Goal: Information Seeking & Learning: Learn about a topic

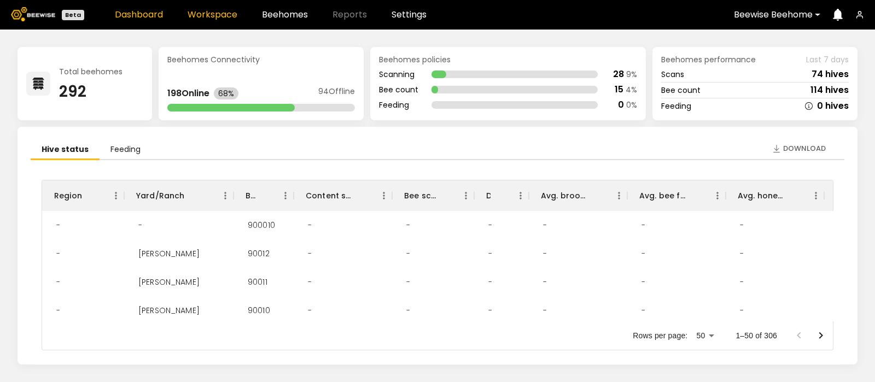
click at [205, 14] on link "Workspace" at bounding box center [212, 14] width 50 height 9
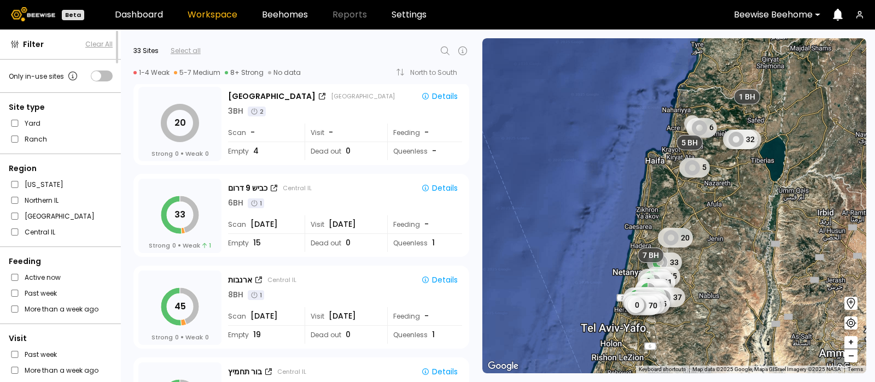
scroll to position [476, 0]
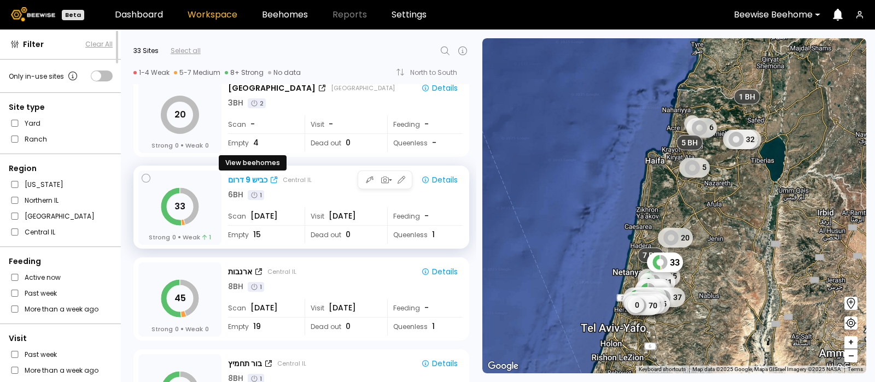
click at [253, 175] on div "כביש 9 דרום" at bounding box center [247, 179] width 39 height 11
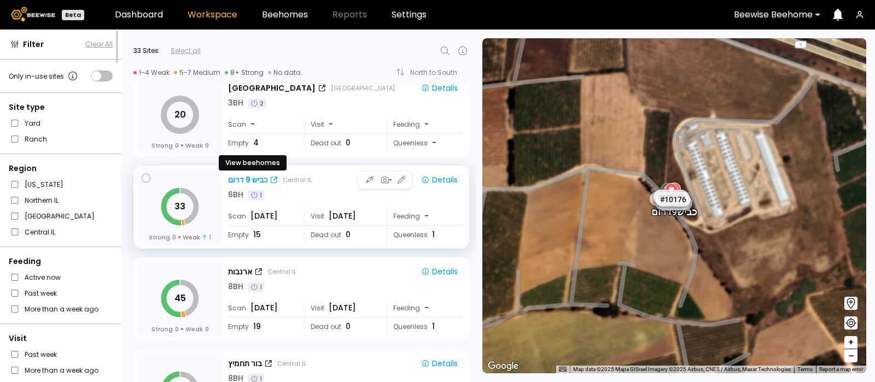
click at [249, 177] on div "כביש 9 דרום" at bounding box center [247, 179] width 39 height 11
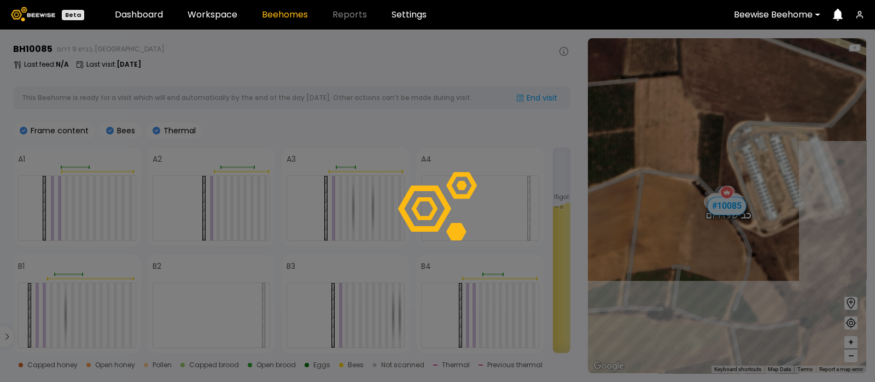
click at [376, 280] on div at bounding box center [437, 206] width 875 height 353
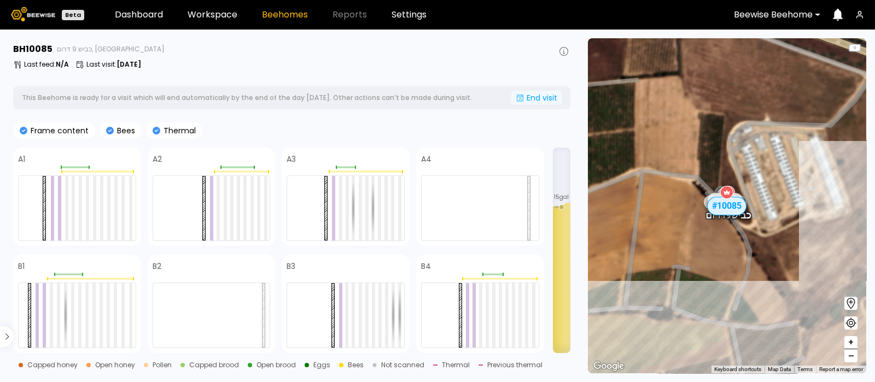
click at [532, 94] on div "End visit" at bounding box center [536, 98] width 50 height 14
click at [532, 97] on div "End visit" at bounding box center [536, 98] width 50 height 14
click at [536, 94] on div "End visit" at bounding box center [536, 98] width 50 height 14
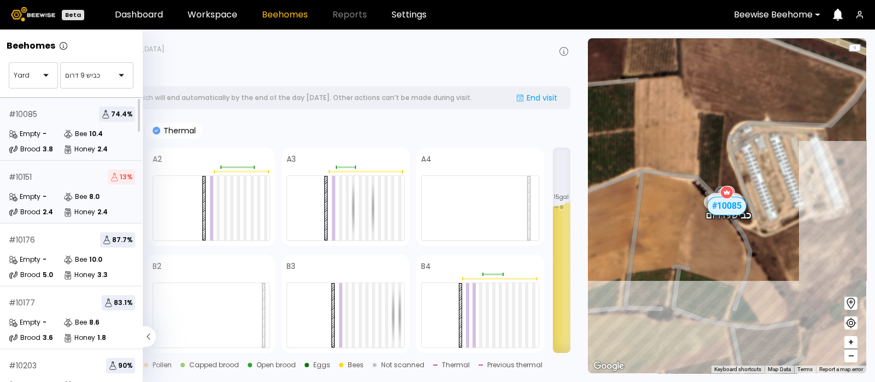
click at [50, 184] on div "# 10151 13 % Empty - Bee 8.0 Brood 2.4 Honey 2.4" at bounding box center [72, 192] width 144 height 63
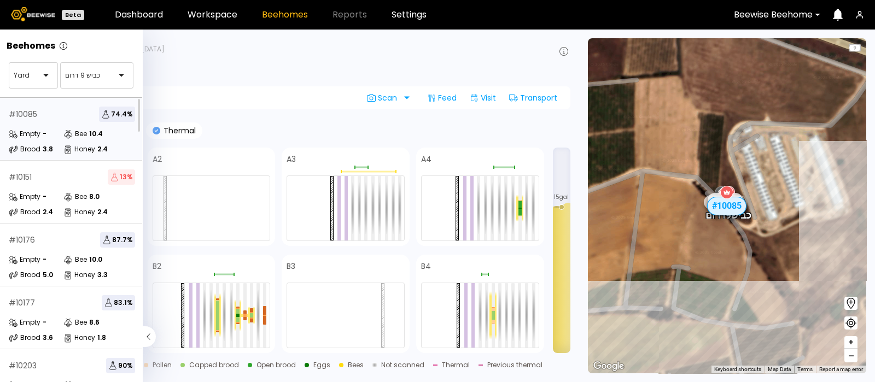
click at [0, 285] on div "# 10176 87.7 % Empty - Bee 10.0 Brood 5.0 Honey 3.3" at bounding box center [72, 255] width 144 height 63
click at [46, 256] on div "-" at bounding box center [45, 259] width 4 height 7
click at [49, 253] on div "# 10176 87.7 % Empty - Bee 10.0 Brood 5.0 Honey 3.3" at bounding box center [72, 255] width 144 height 63
click at [44, 305] on div "# 10177 83.1 %" at bounding box center [72, 302] width 126 height 15
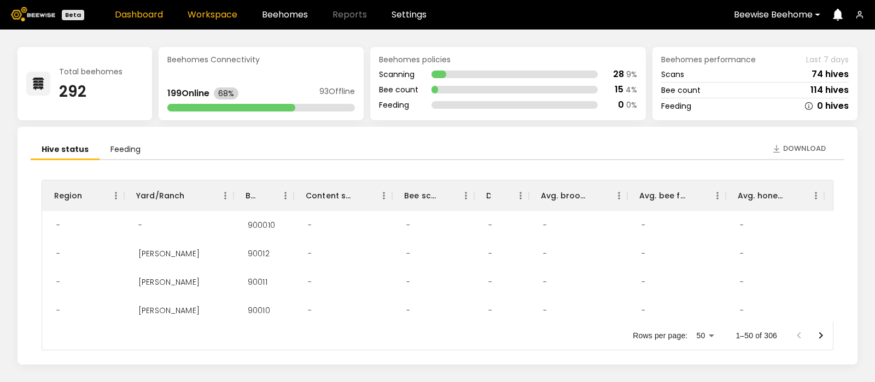
click at [208, 11] on link "Workspace" at bounding box center [212, 14] width 50 height 9
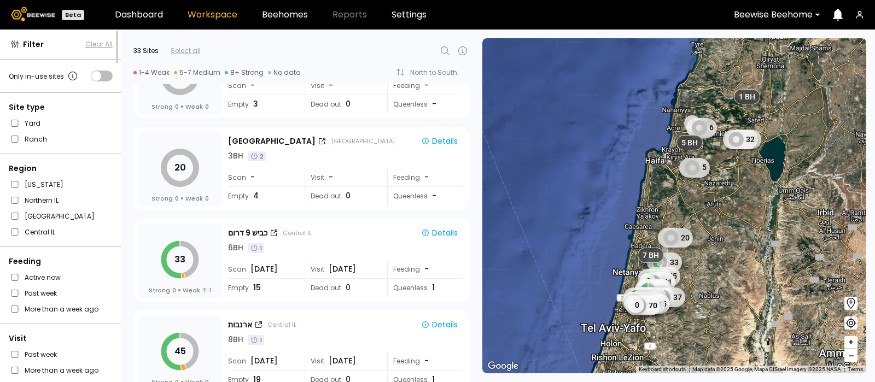
scroll to position [426, 0]
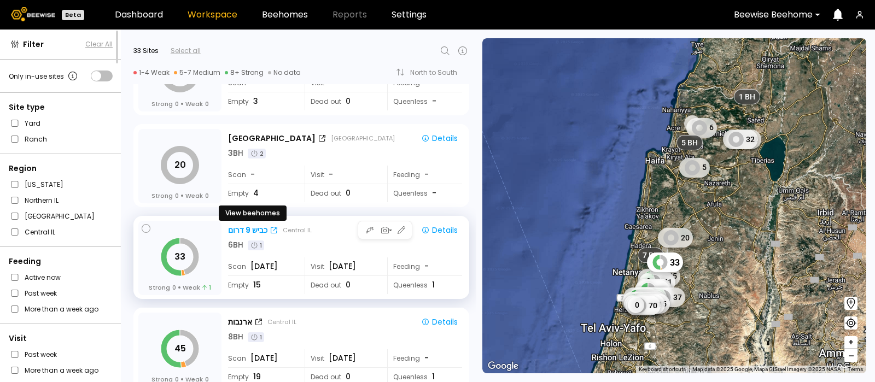
click at [248, 228] on div "כביש 9 דרום" at bounding box center [247, 230] width 39 height 11
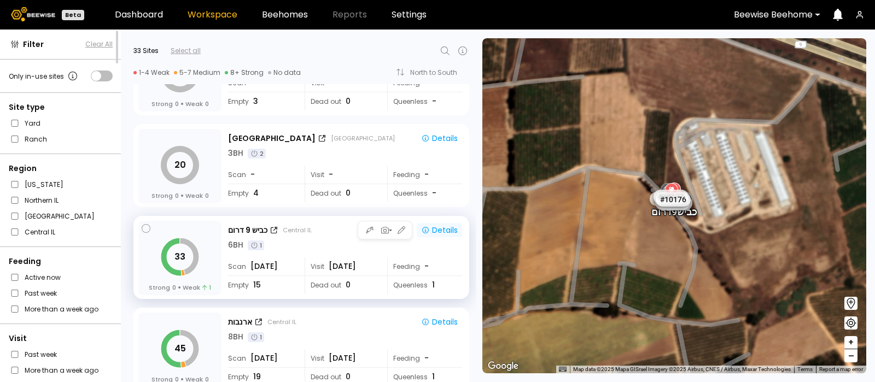
click at [446, 233] on div "Details" at bounding box center [439, 230] width 37 height 10
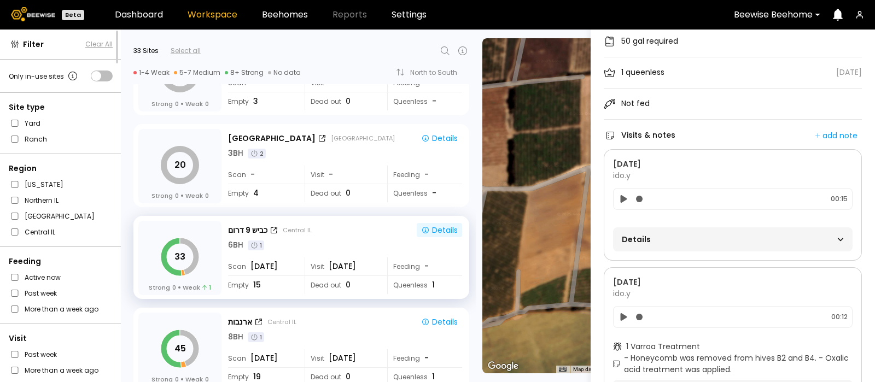
scroll to position [104, 0]
click at [834, 232] on div "Details" at bounding box center [733, 237] width 222 height 15
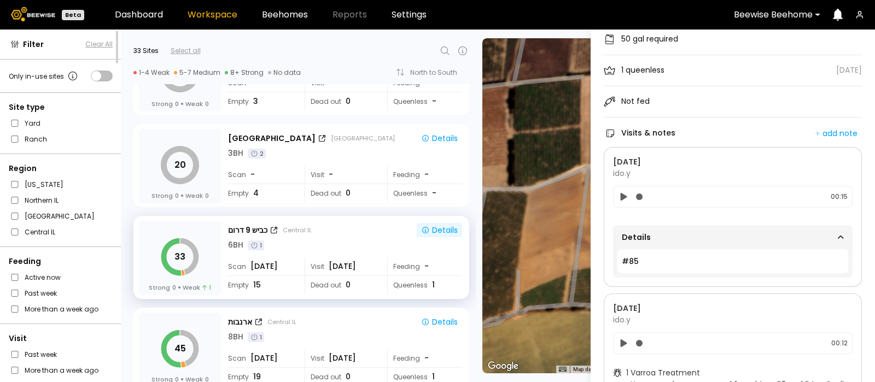
click at [834, 232] on div "Details" at bounding box center [733, 237] width 222 height 15
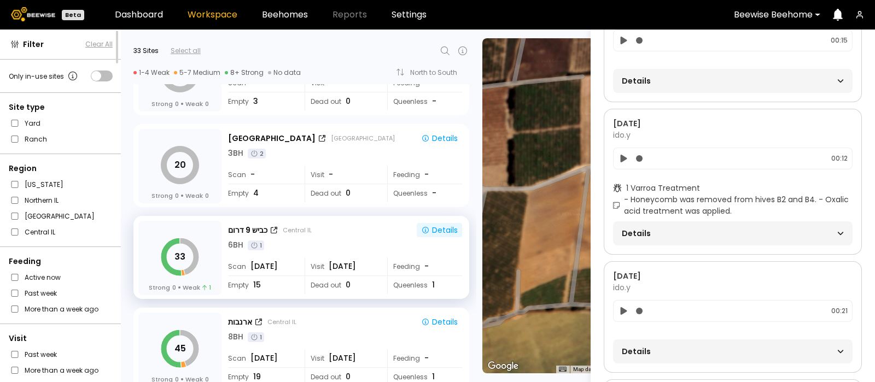
scroll to position [261, 0]
click at [773, 218] on section "1 Varroa Treatment - Honeycomb was removed from hives B2 and B4. - Oxalic acid …" at bounding box center [732, 213] width 239 height 63
click at [622, 155] on icon at bounding box center [623, 158] width 7 height 8
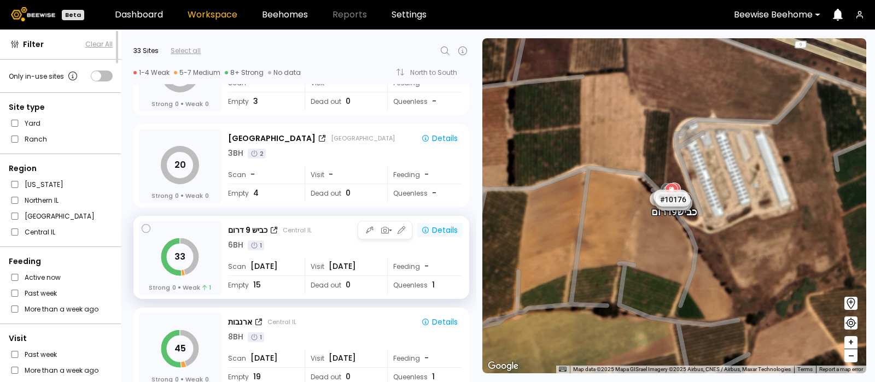
scroll to position [0, 0]
click at [440, 228] on div "Details" at bounding box center [439, 230] width 37 height 10
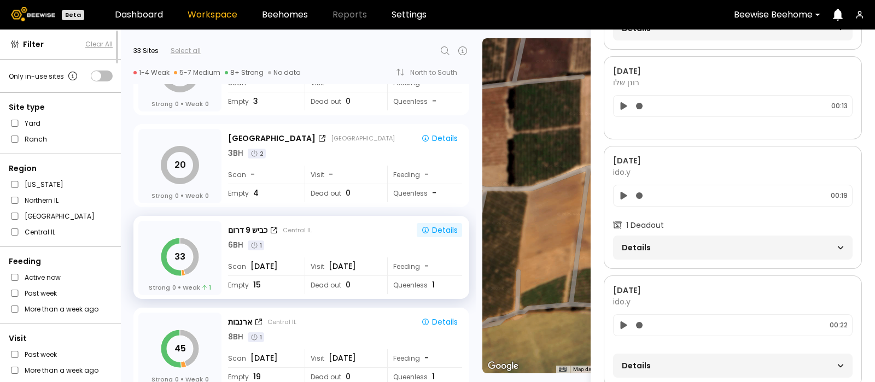
scroll to position [755, 0]
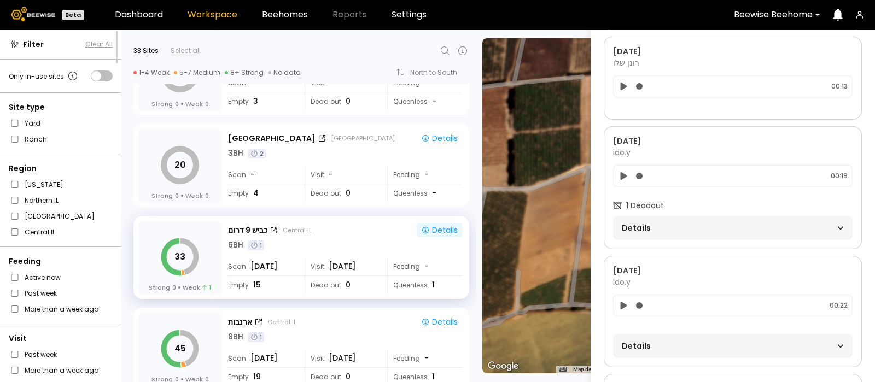
click at [620, 303] on icon at bounding box center [623, 305] width 11 height 13
click at [863, 219] on aside "כביש 9 דרום Overview Feeding results Last visit: רונן שלו Aug 20 50 gal require…" at bounding box center [732, 221] width 284 height 382
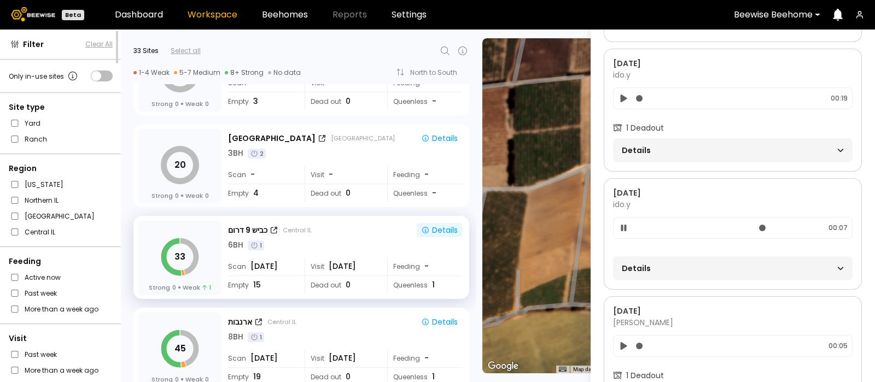
scroll to position [846, 0]
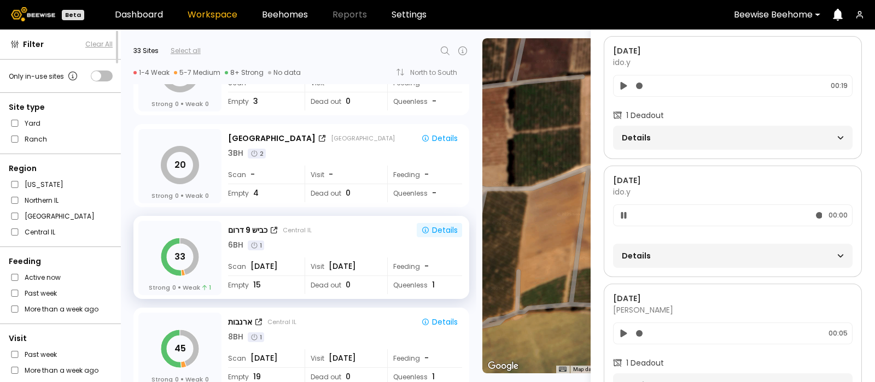
click at [839, 254] on icon at bounding box center [840, 255] width 6 height 3
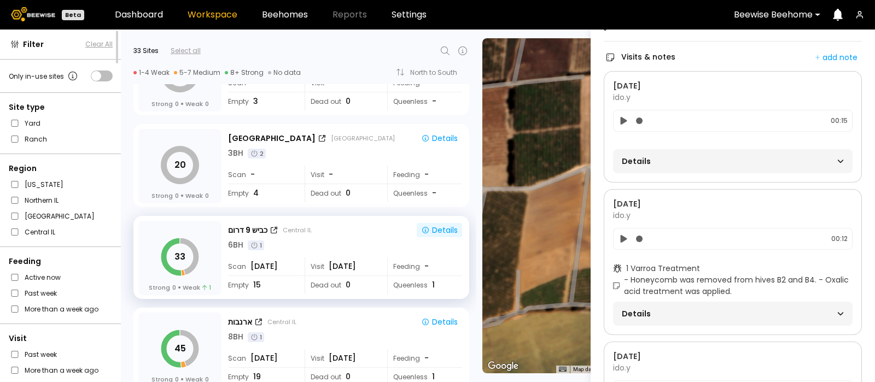
scroll to position [173, 0]
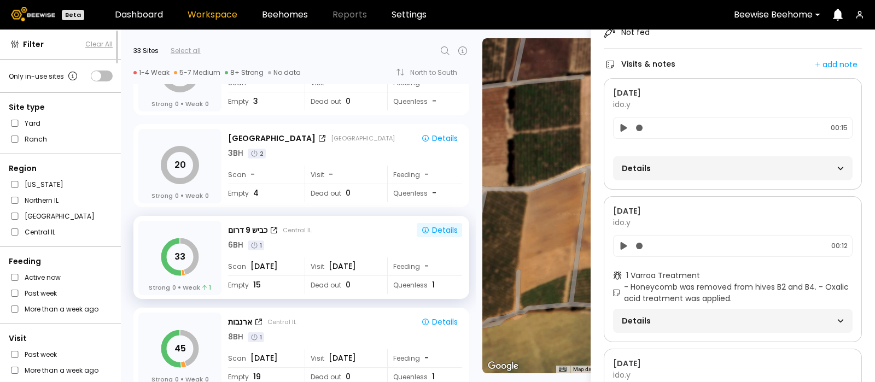
click at [625, 244] on icon at bounding box center [623, 246] width 7 height 8
click at [841, 319] on icon at bounding box center [840, 320] width 6 height 3
click at [840, 168] on icon at bounding box center [840, 169] width 7 height 8
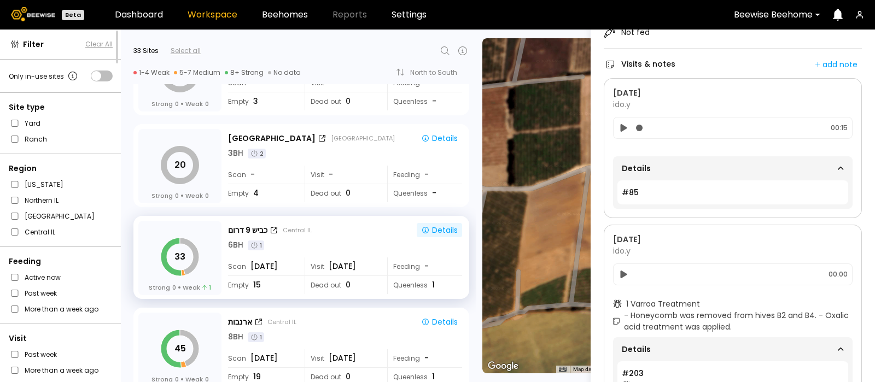
click at [620, 126] on icon at bounding box center [623, 127] width 11 height 13
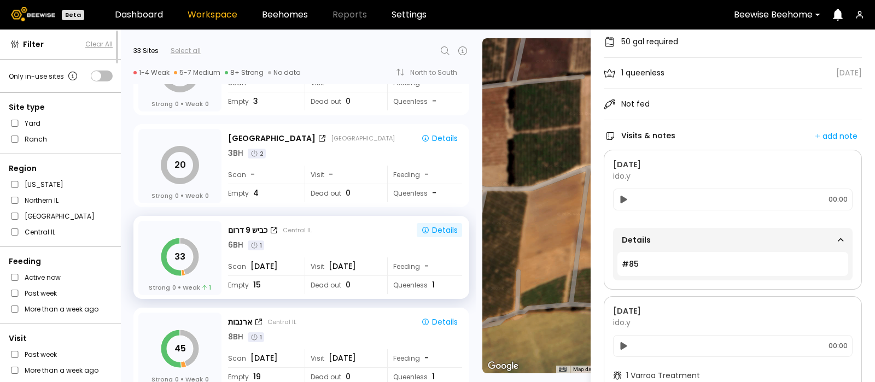
scroll to position [87, 0]
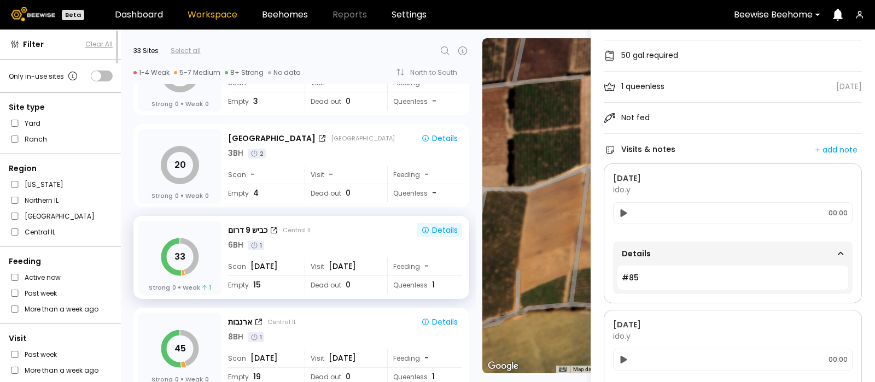
click at [724, 248] on span "Details" at bounding box center [677, 253] width 111 height 15
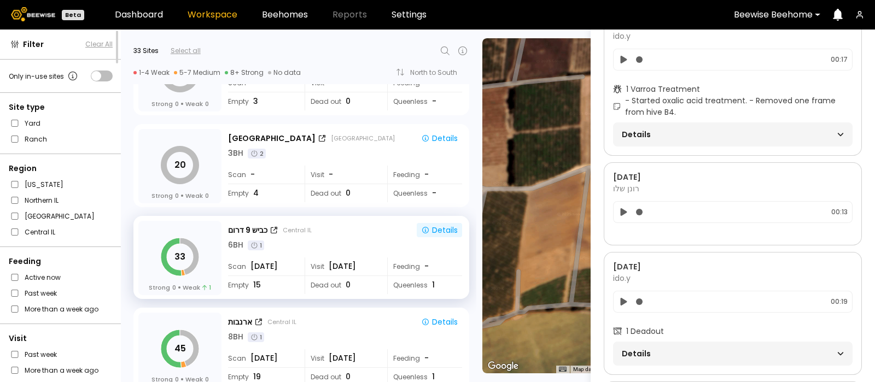
scroll to position [668, 0]
click at [621, 208] on icon at bounding box center [623, 211] width 7 height 8
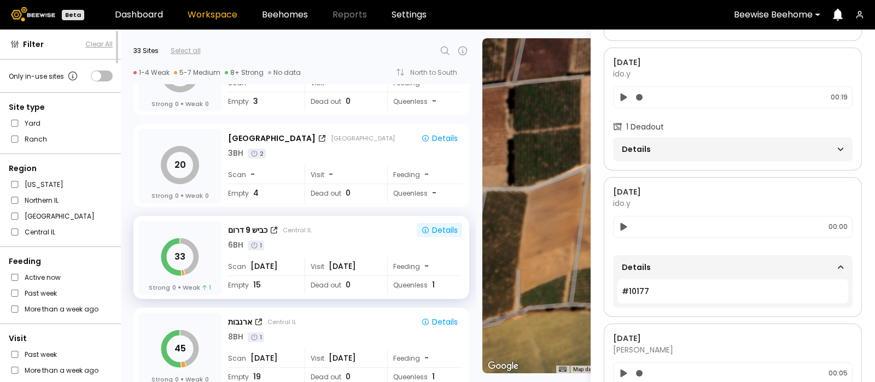
scroll to position [880, 0]
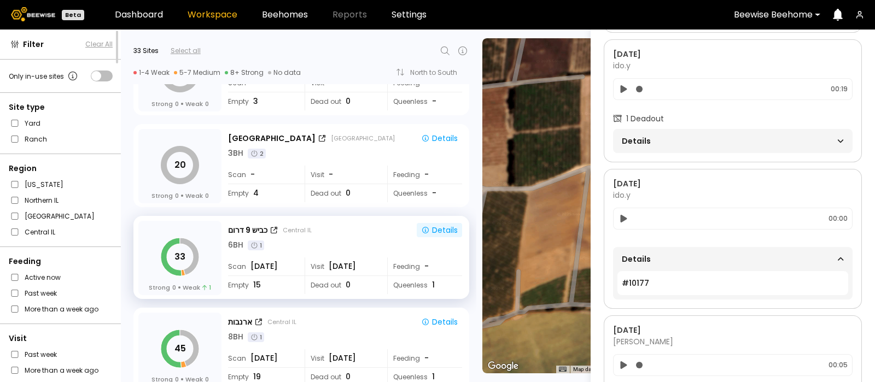
click at [624, 214] on icon at bounding box center [623, 218] width 7 height 8
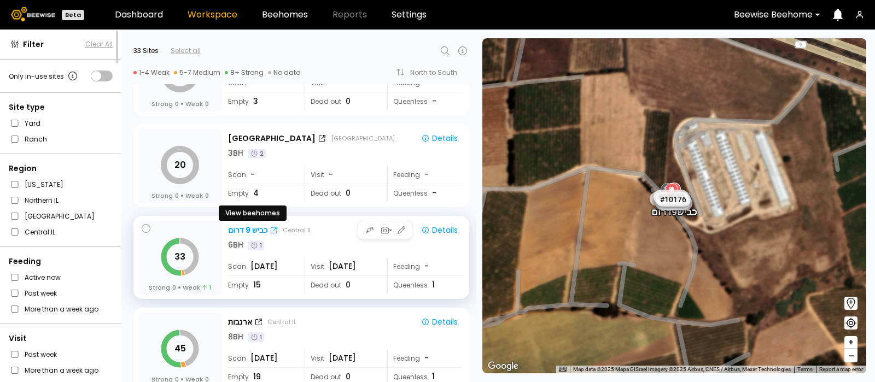
scroll to position [0, 0]
click at [250, 225] on div "כביש 9 דרום" at bounding box center [247, 230] width 39 height 11
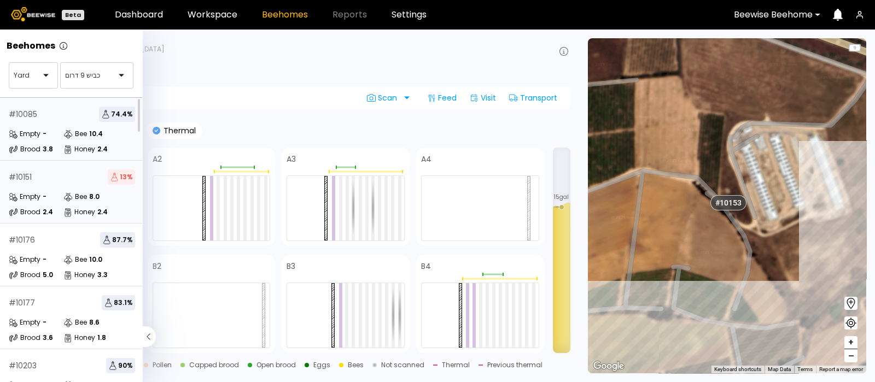
click at [32, 183] on div "# 10151 13 %" at bounding box center [72, 176] width 126 height 15
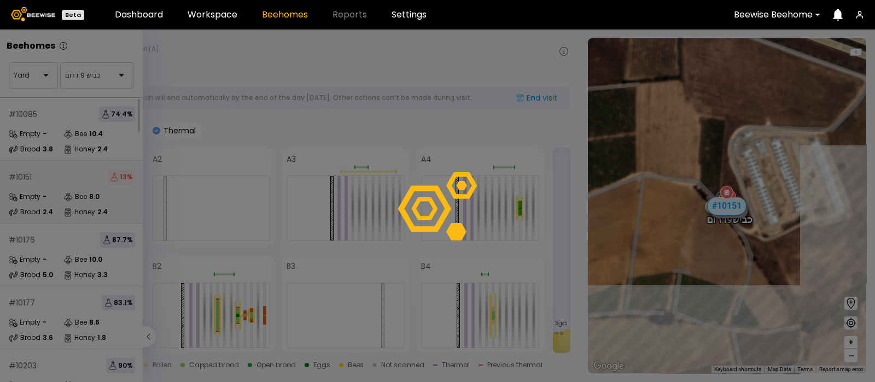
click at [31, 246] on div at bounding box center [437, 206] width 875 height 353
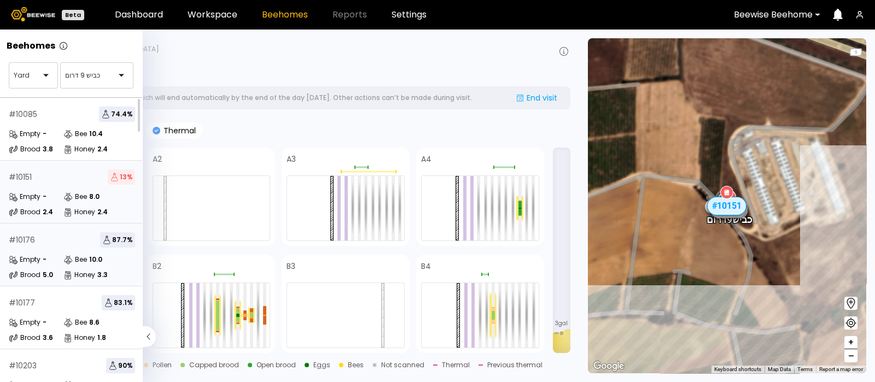
click at [68, 242] on div "# 10176 87.7 %" at bounding box center [72, 239] width 126 height 15
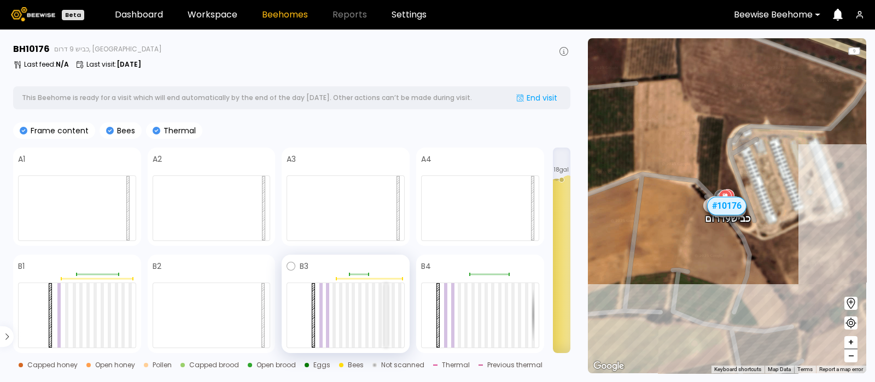
click at [386, 309] on div at bounding box center [385, 315] width 3 height 65
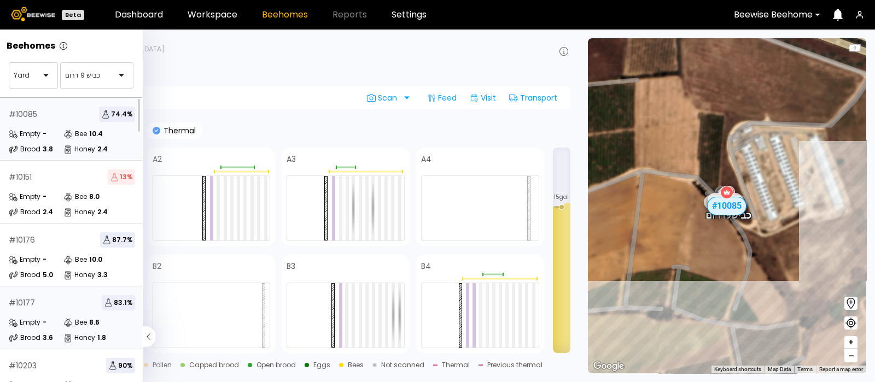
click at [32, 310] on div "# 10177 83.1 % Empty - Bee 8.6 Brood 3.6 Honey 1.8" at bounding box center [72, 317] width 144 height 63
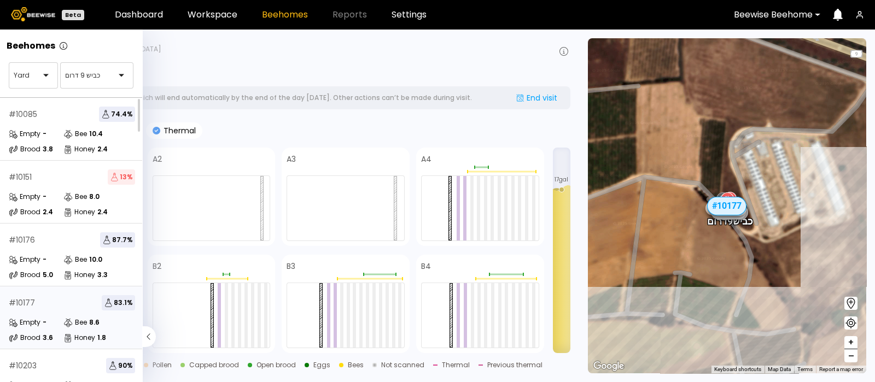
click at [355, 127] on div "Frame content Bees Thermal" at bounding box center [291, 130] width 557 height 16
click at [459, 145] on div "Frame content Bees Thermal A1 A2 A3 A4 B1 B2 B3 B4 17 gal Capped honey Open hon…" at bounding box center [291, 264] width 557 height 284
click at [350, 115] on section "BH 10177 כביש 9 דרום, [GEOGRAPHIC_DATA] Last feed : N/A Last visit : [DATE] Thi…" at bounding box center [293, 206] width 572 height 353
click at [399, 115] on section "BH 10177 כביש 9 דרום, [GEOGRAPHIC_DATA] Last feed : N/A Last visit : [DATE] Thi…" at bounding box center [293, 206] width 572 height 353
